Goal: Transaction & Acquisition: Purchase product/service

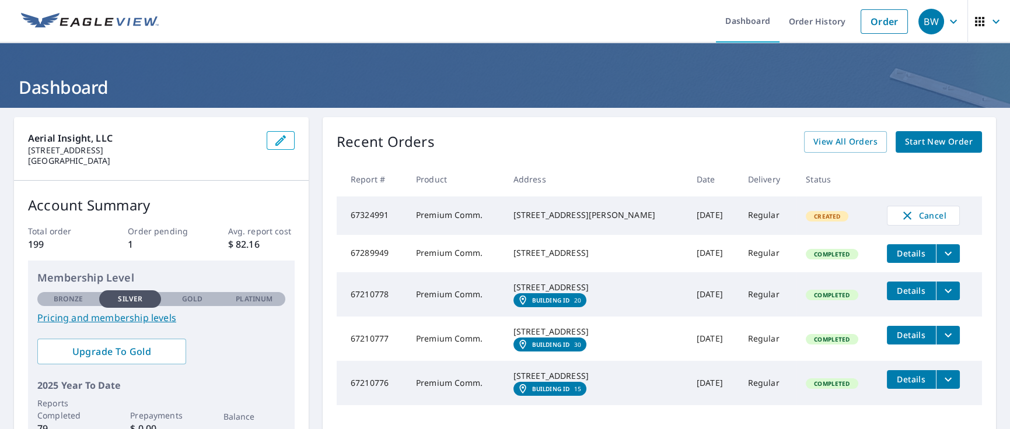
click at [861, 25] on link "Order" at bounding box center [884, 21] width 47 height 25
click at [861, 23] on link "Order" at bounding box center [884, 21] width 47 height 25
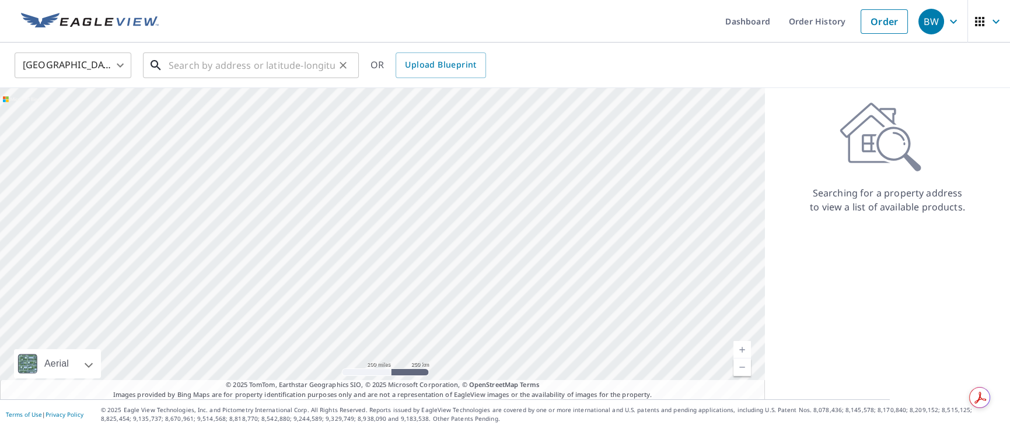
click at [303, 62] on input "text" at bounding box center [252, 65] width 166 height 33
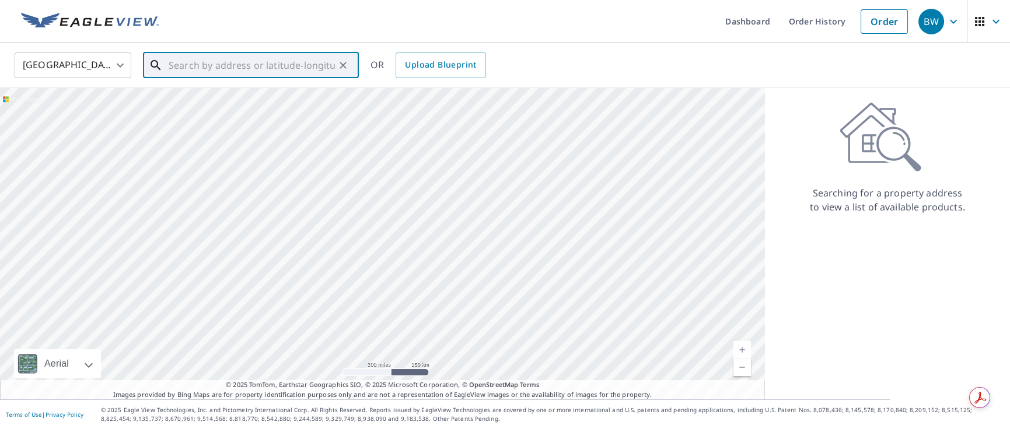
paste input "Dover Sherborn"
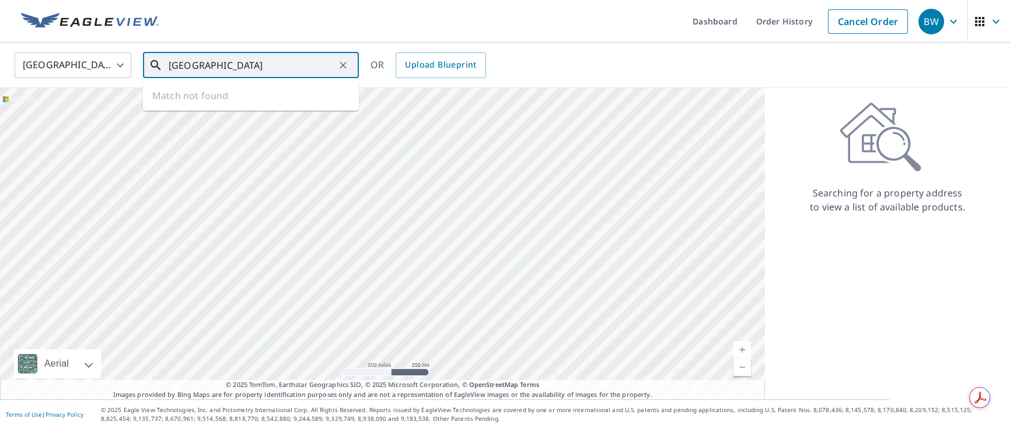
scroll to position [0, 36]
click at [294, 69] on input "Dover Sherborn High School" at bounding box center [252, 65] width 166 height 33
type input "Dover Sherborn High School"
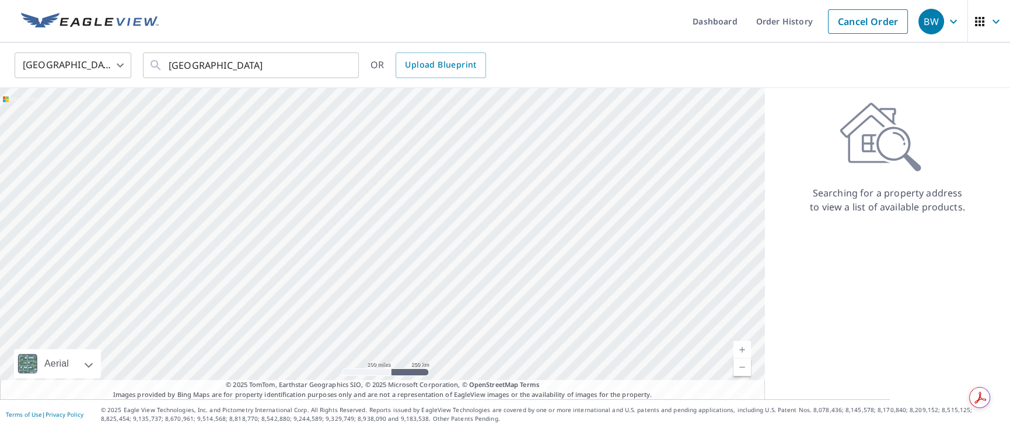
scroll to position [0, 0]
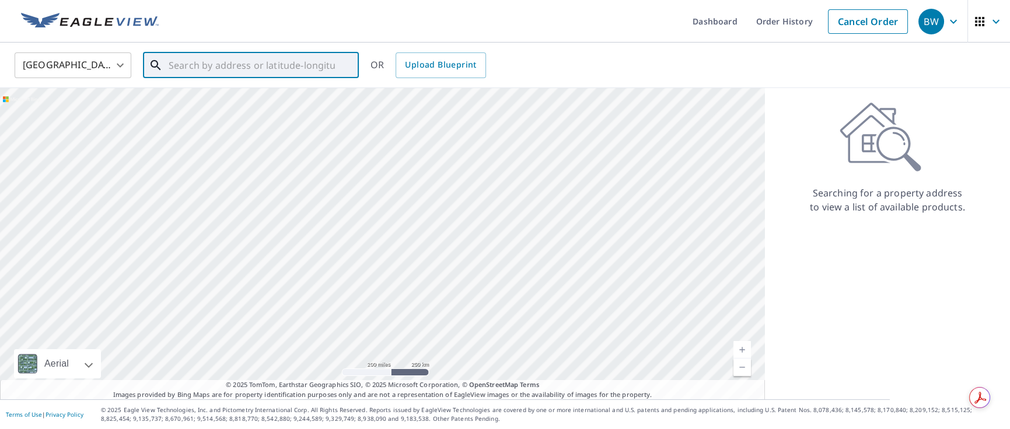
paste input "Dover-Sherborn High School, Junction Street, Dover"
type input "Dover-Sherborn High School, Junction Street, Dover"
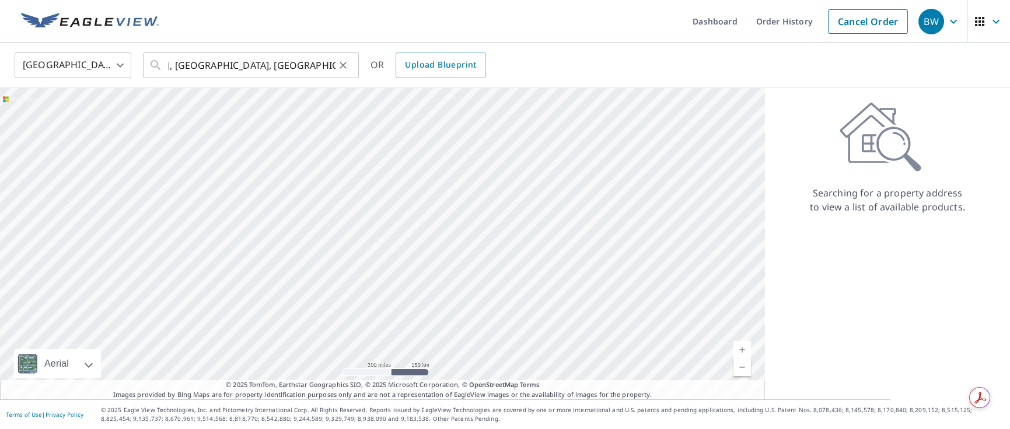
scroll to position [0, 0]
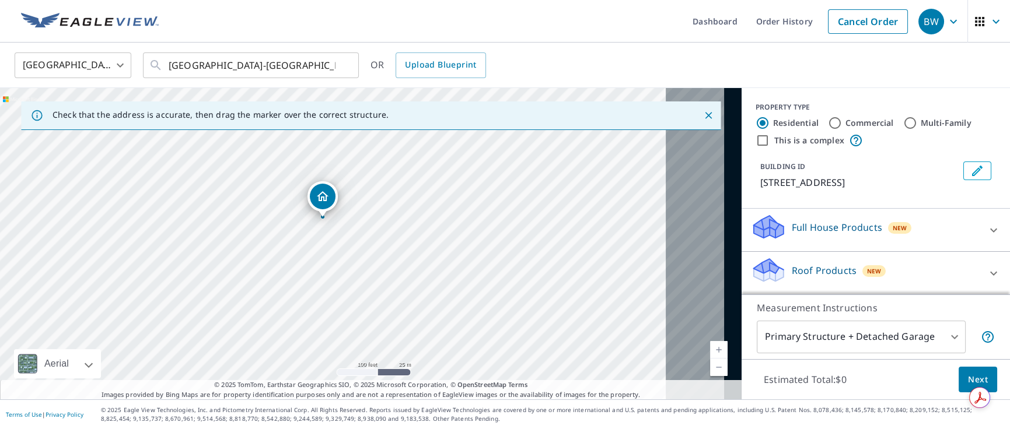
drag, startPoint x: 337, startPoint y: 222, endPoint x: 327, endPoint y: 197, distance: 26.4
click at [828, 127] on div "Commercial" at bounding box center [861, 123] width 66 height 14
click at [828, 127] on input "Commercial" at bounding box center [835, 123] width 14 height 14
radio input "true"
type input "4"
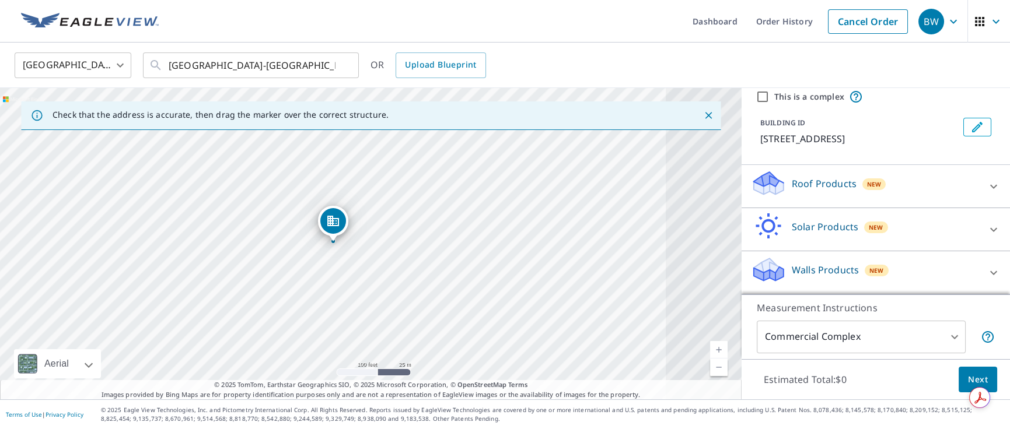
scroll to position [41, 0]
click at [815, 206] on div "Roof Products New" at bounding box center [865, 189] width 229 height 33
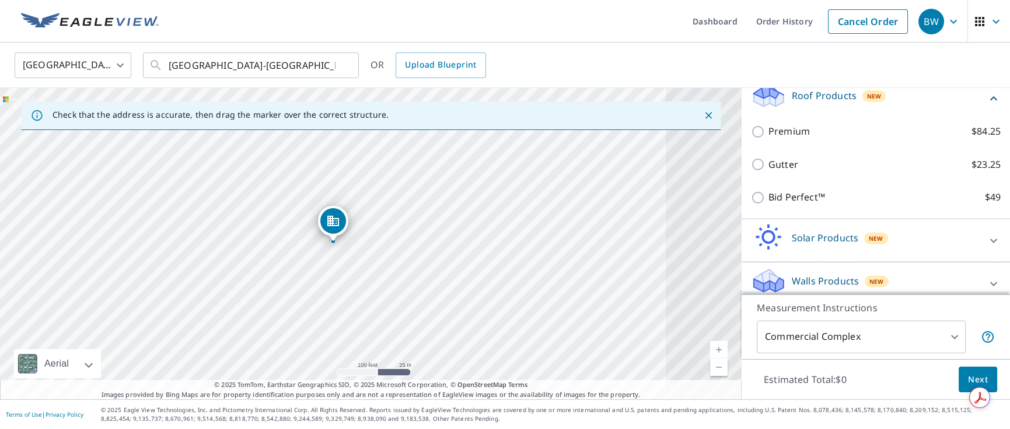
scroll to position [133, 0]
click at [803, 138] on p "Premium" at bounding box center [788, 130] width 41 height 15
click at [768, 138] on input "Premium $84.25" at bounding box center [760, 131] width 18 height 14
checkbox input "true"
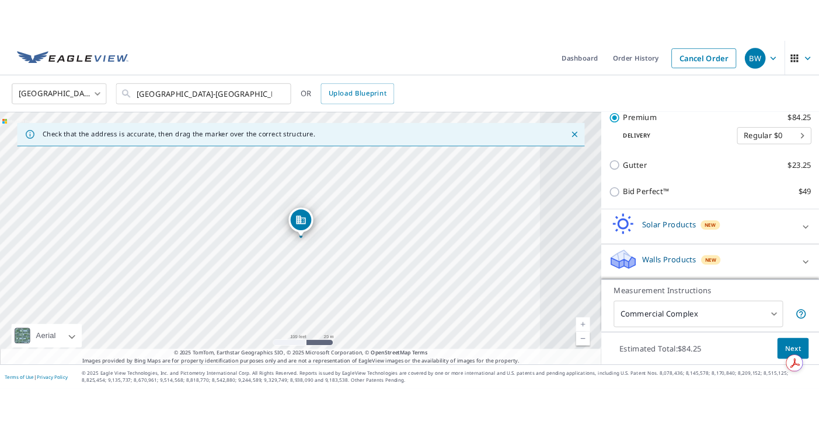
scroll to position [240, 0]
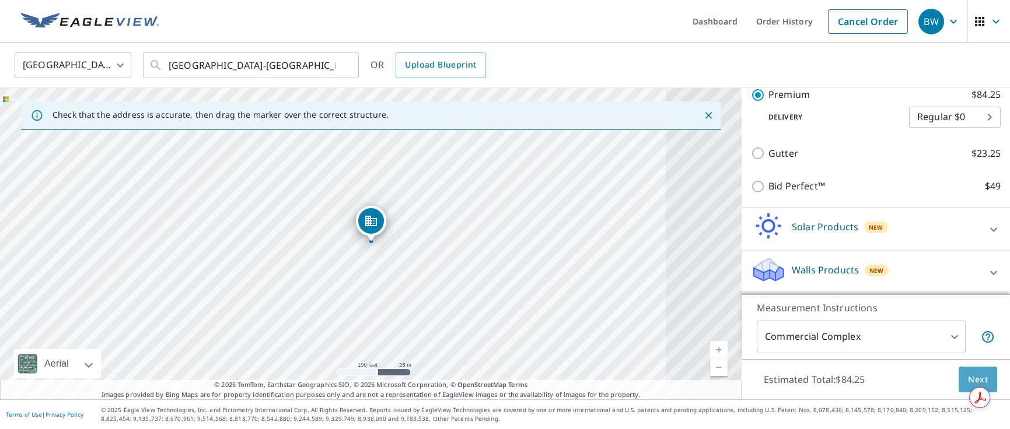
click at [975, 376] on span "Next" at bounding box center [978, 380] width 20 height 15
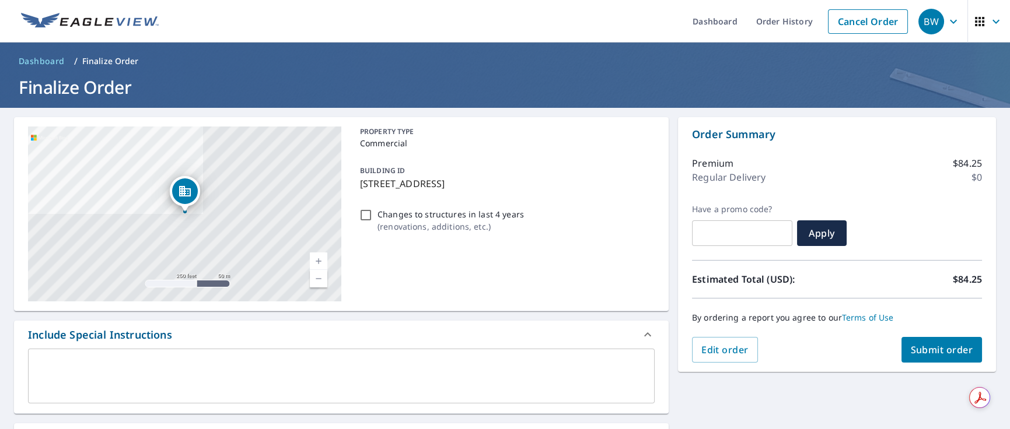
click at [487, 221] on p "Changes to structures in last 4 years" at bounding box center [451, 214] width 146 height 12
click at [373, 222] on input "Changes to structures in last 4 years ( renovations, additions, etc. )" at bounding box center [366, 215] width 14 height 14
checkbox input "true"
click at [944, 352] on span "Submit order" at bounding box center [942, 350] width 62 height 13
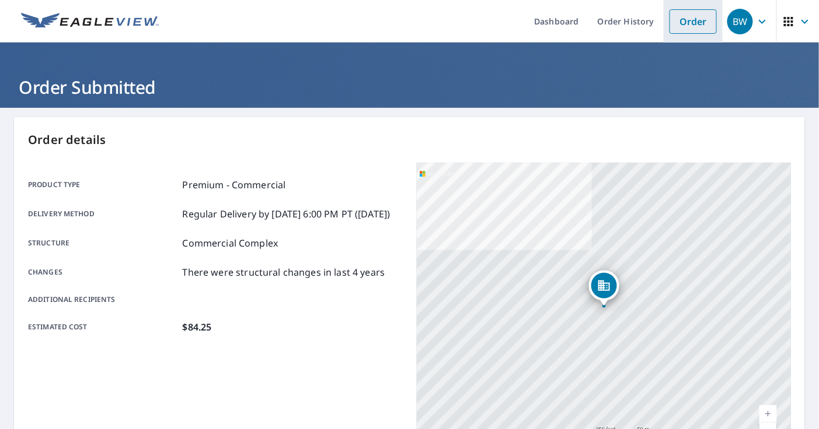
click at [669, 22] on link "Order" at bounding box center [692, 21] width 47 height 25
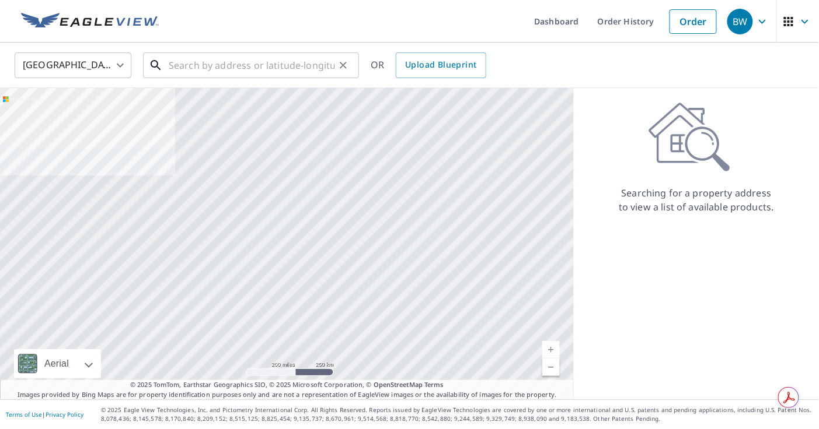
click at [194, 65] on input "text" at bounding box center [252, 65] width 166 height 33
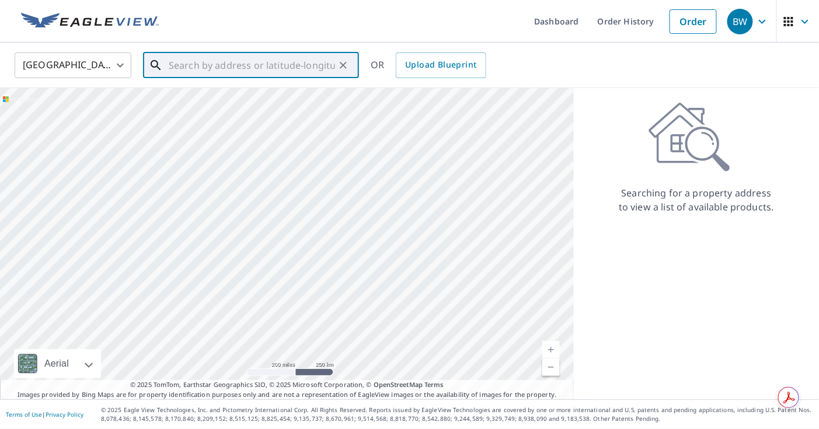
paste input "166 Main St Brockton"
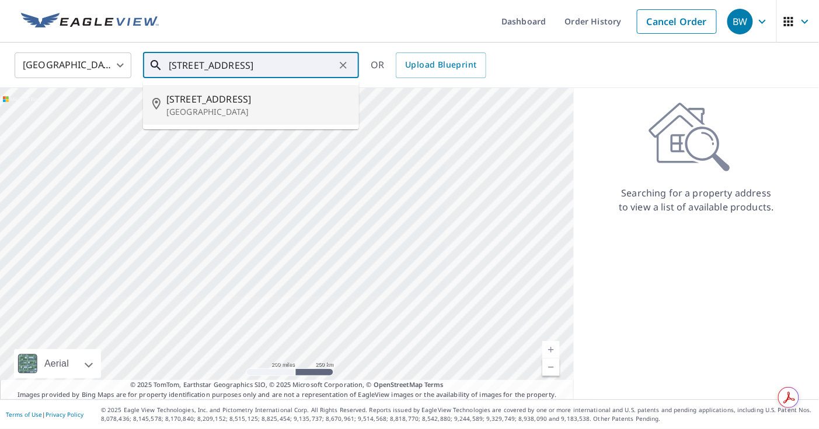
click at [205, 102] on span "166 Main St" at bounding box center [257, 99] width 183 height 14
type input "166 Main St Brockton, MA 02301"
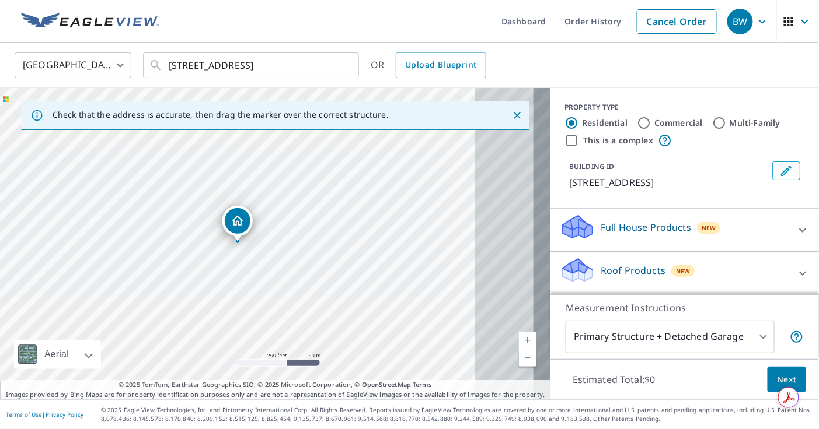
click at [519, 338] on link "Current Level 17, Zoom In" at bounding box center [528, 341] width 18 height 18
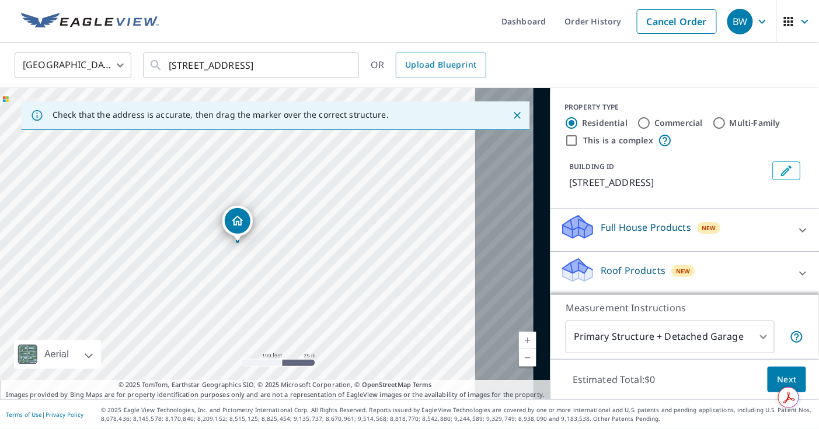
click at [519, 338] on link "Current Level 18, Zoom In" at bounding box center [528, 341] width 18 height 18
click at [654, 129] on label "Commercial" at bounding box center [678, 123] width 48 height 12
click at [637, 130] on input "Commercial" at bounding box center [644, 123] width 14 height 14
radio input "true"
type input "4"
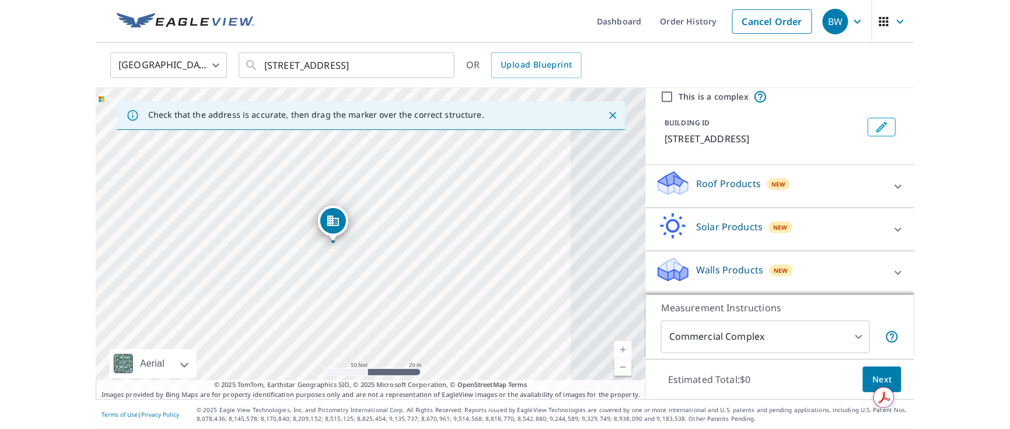
scroll to position [50, 0]
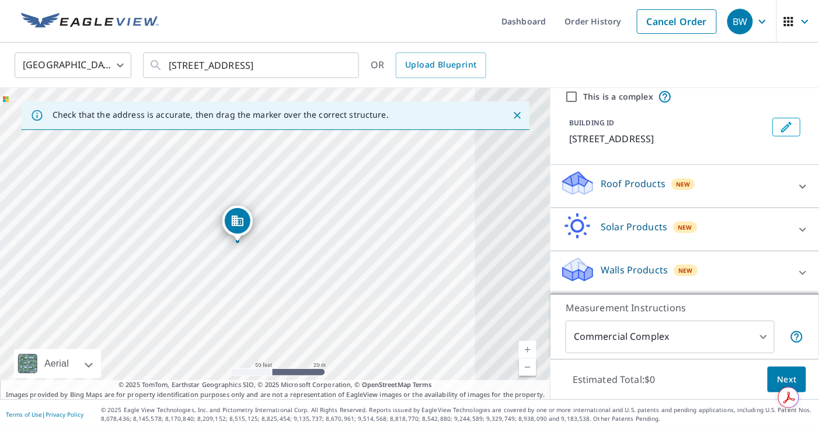
click at [630, 180] on div "Roof Products New" at bounding box center [674, 186] width 229 height 33
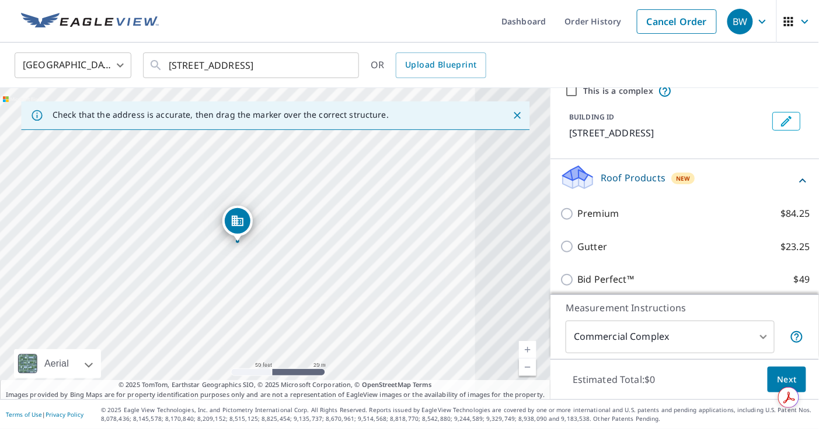
click at [630, 185] on p "Roof Products" at bounding box center [632, 178] width 65 height 14
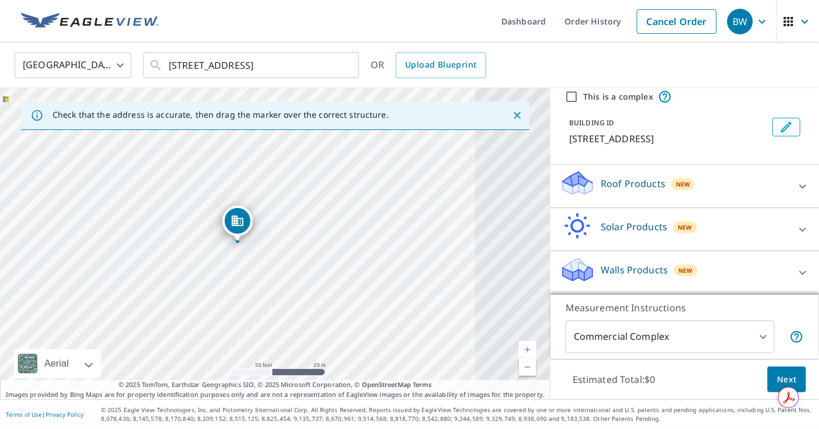
click at [630, 185] on p "Roof Products" at bounding box center [632, 184] width 65 height 14
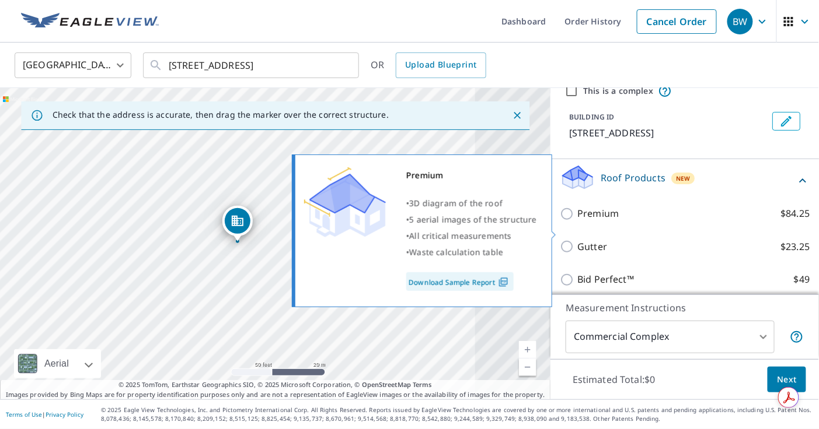
click at [609, 221] on p "Premium" at bounding box center [597, 214] width 41 height 15
click at [577, 221] on input "Premium $84.25" at bounding box center [569, 214] width 18 height 14
checkbox input "true"
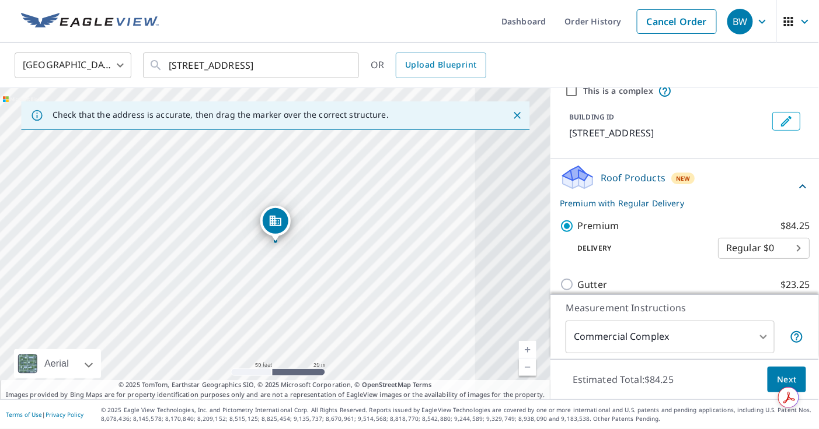
click at [783, 385] on span "Next" at bounding box center [787, 380] width 20 height 15
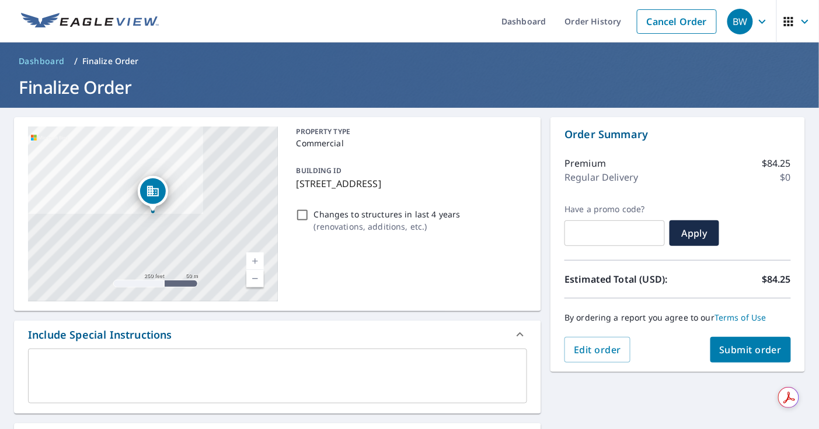
click at [303, 222] on input "Changes to structures in last 4 years ( renovations, additions, etc. )" at bounding box center [302, 215] width 14 height 14
checkbox input "true"
click at [736, 350] on span "Submit order" at bounding box center [750, 350] width 62 height 13
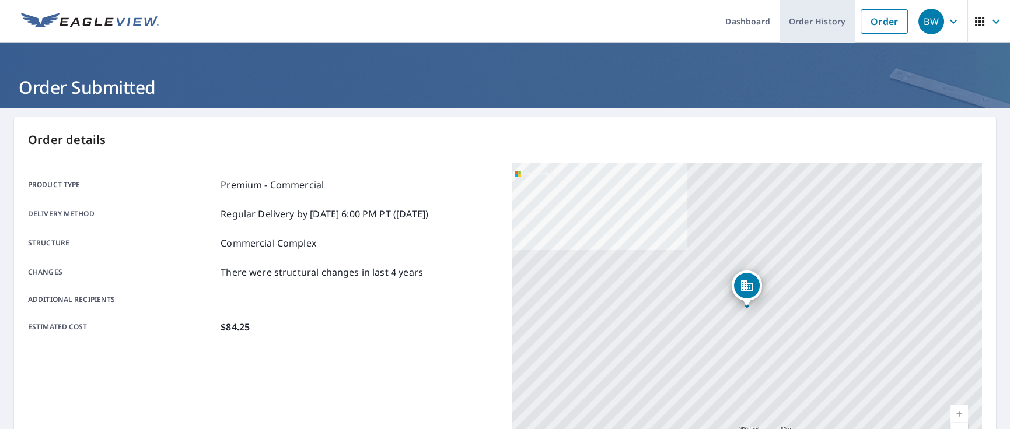
click at [810, 21] on link "Order History" at bounding box center [817, 21] width 75 height 43
